Goal: Find specific fact: Find specific fact

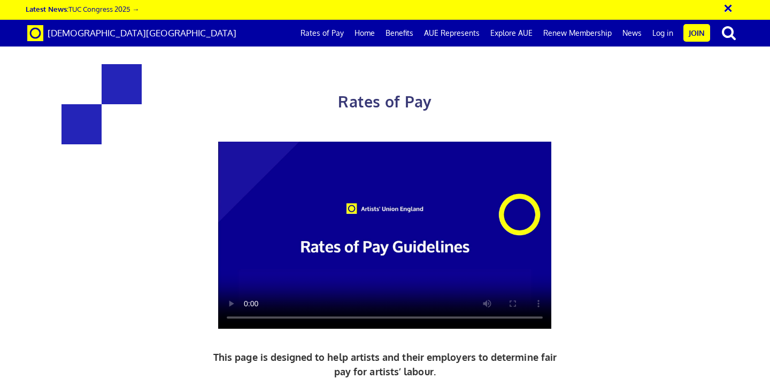
scroll to position [565, 0]
drag, startPoint x: 558, startPoint y: 144, endPoint x: 466, endPoint y: 145, distance: 91.9
drag, startPoint x: 559, startPoint y: 143, endPoint x: 396, endPoint y: 146, distance: 163.0
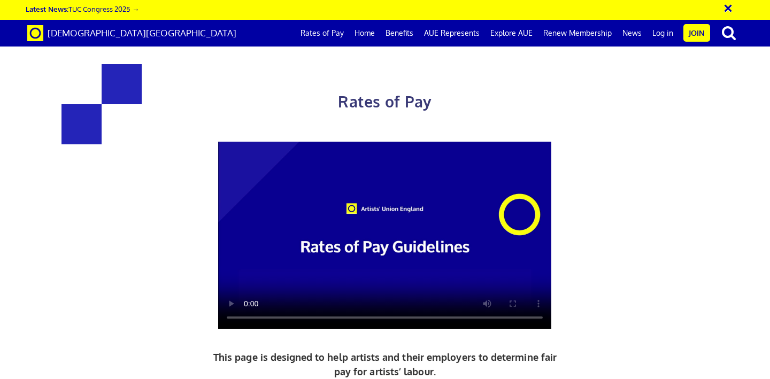
copy h3 "£387.21 a day"
drag, startPoint x: 305, startPoint y: 147, endPoint x: 160, endPoint y: 140, distance: 145.6
copy h3 "£352.01 a day"
